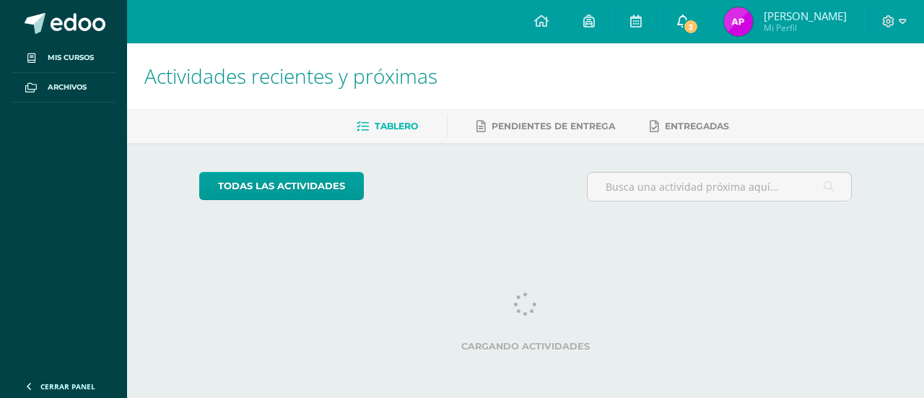
click at [691, 24] on span "3" at bounding box center [691, 27] width 16 height 16
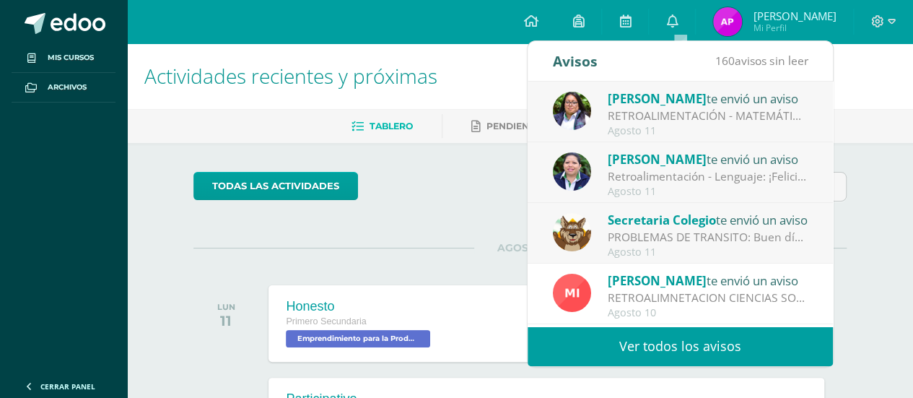
click at [697, 120] on div "RETROALIMENTACIÓN - MATEMÁTICAS : ¡Felicitaciones, aprobaste tu evaluación de M…" at bounding box center [708, 116] width 201 height 17
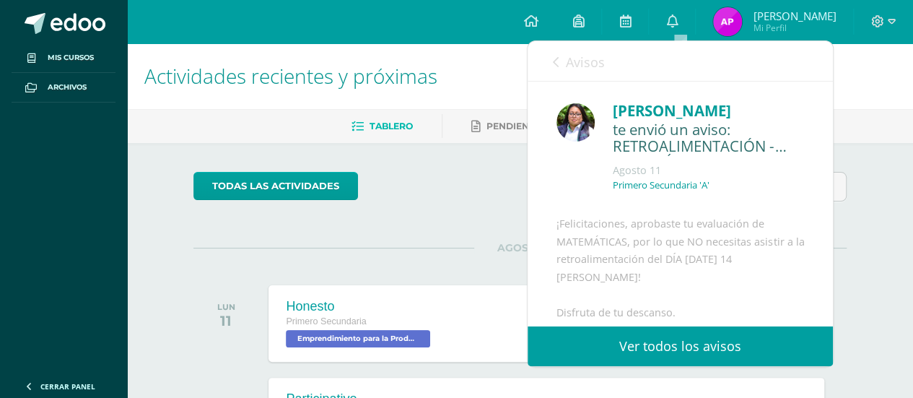
scroll to position [72, 0]
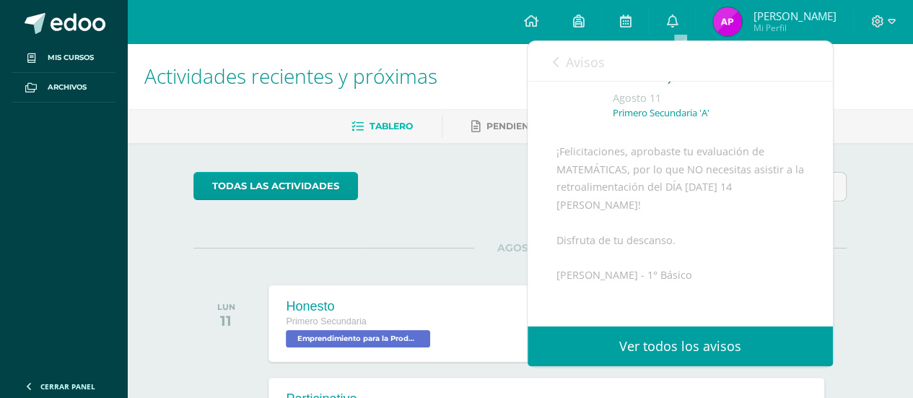
click at [557, 58] on icon at bounding box center [556, 62] width 6 height 12
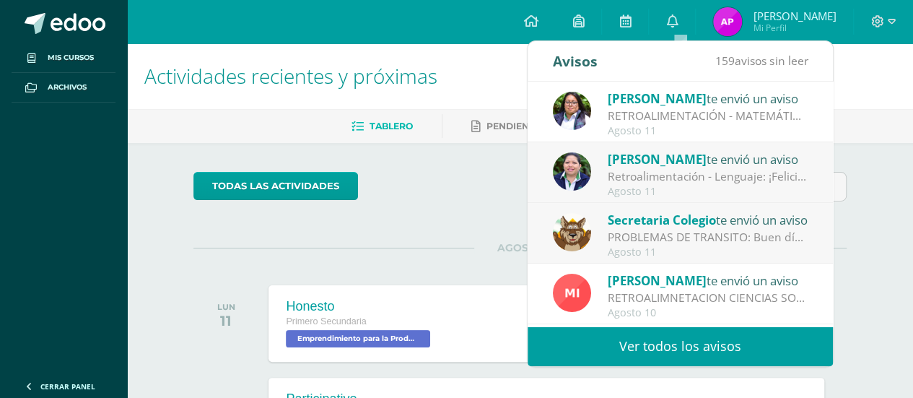
click at [702, 182] on div "Retroalimentación - Lenguaje: ¡Felicitaciones, aprobaste tu evaluación de LENGU…" at bounding box center [708, 176] width 201 height 17
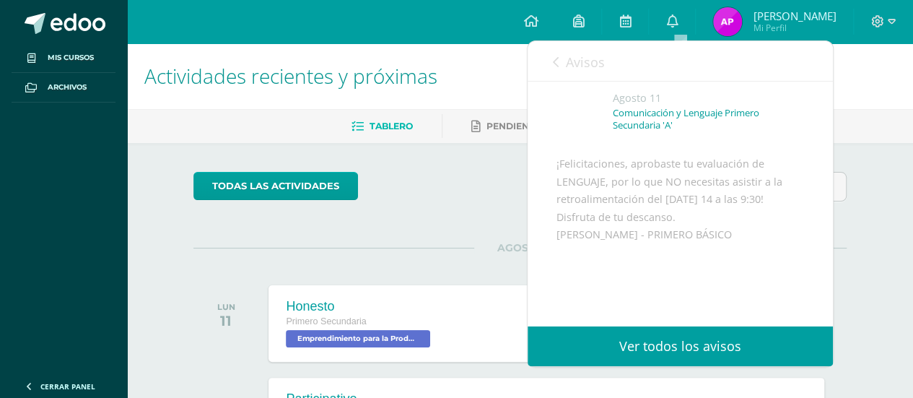
click at [554, 58] on icon at bounding box center [556, 62] width 6 height 12
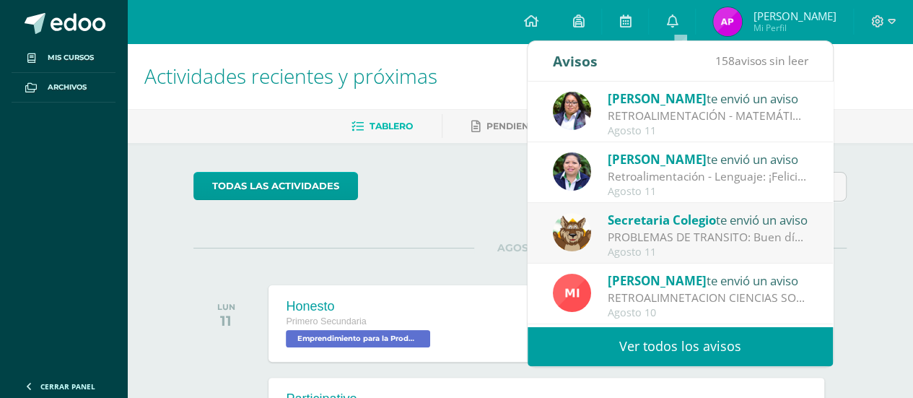
click at [668, 222] on span "Secretaria Colegio" at bounding box center [662, 219] width 108 height 17
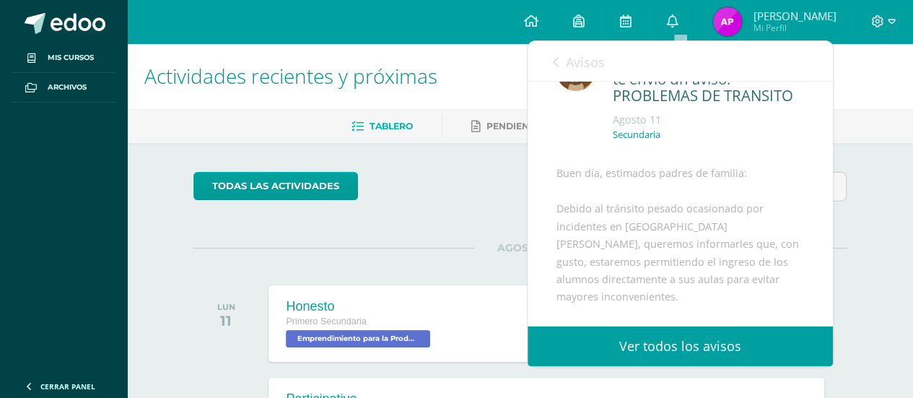
scroll to position [0, 0]
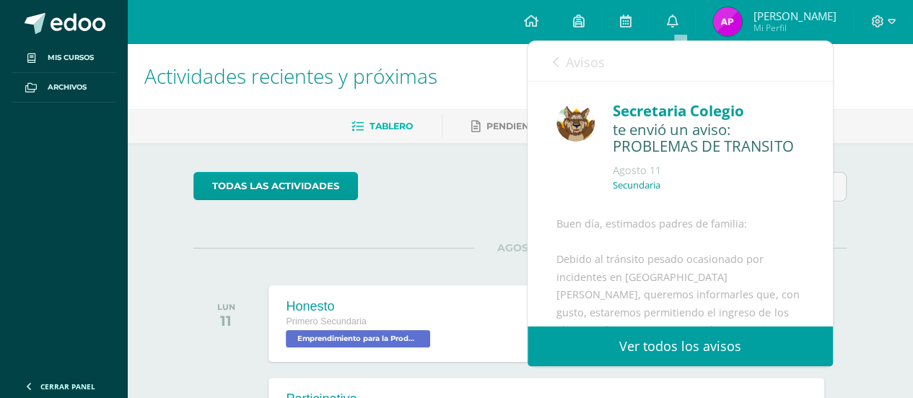
click at [558, 54] on link "Avisos" at bounding box center [579, 61] width 52 height 41
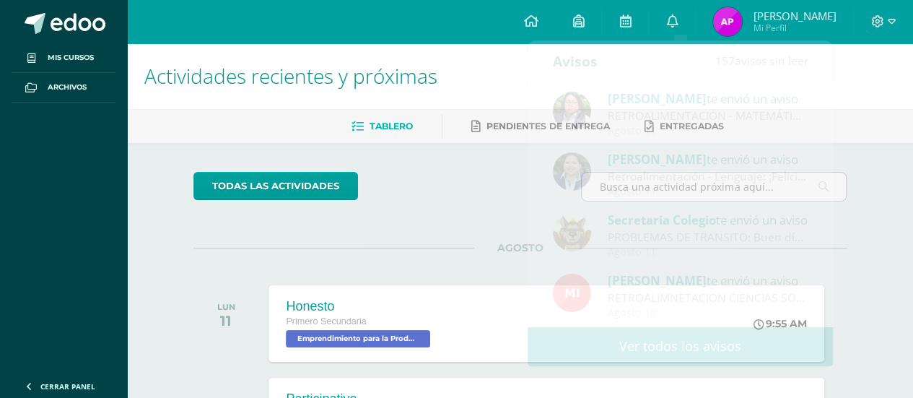
click at [434, 102] on h1 "Actividades recientes y próximas" at bounding box center [519, 76] width 751 height 66
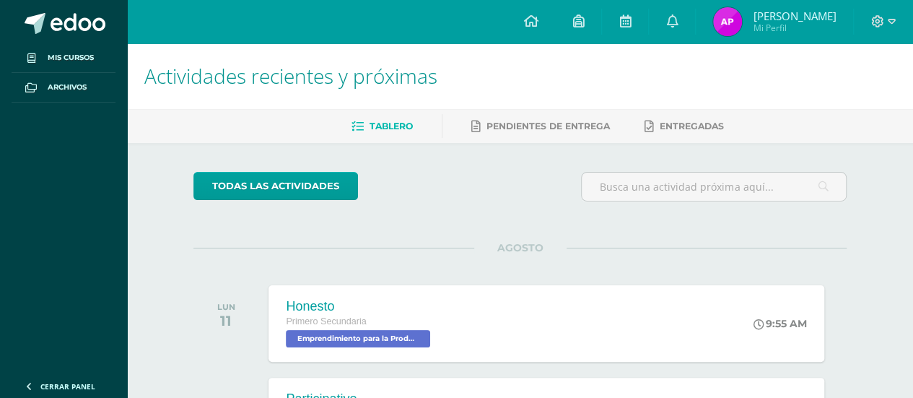
click at [733, 15] on img at bounding box center [727, 21] width 29 height 29
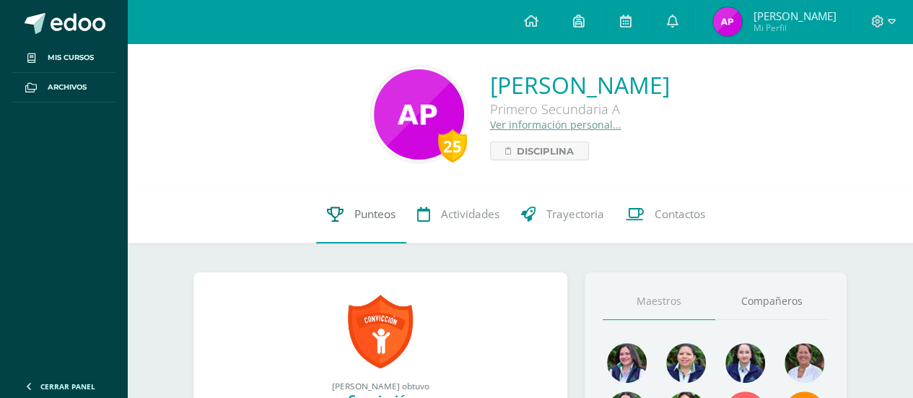
click at [382, 224] on link "Punteos" at bounding box center [361, 214] width 90 height 58
